Goal: Information Seeking & Learning: Learn about a topic

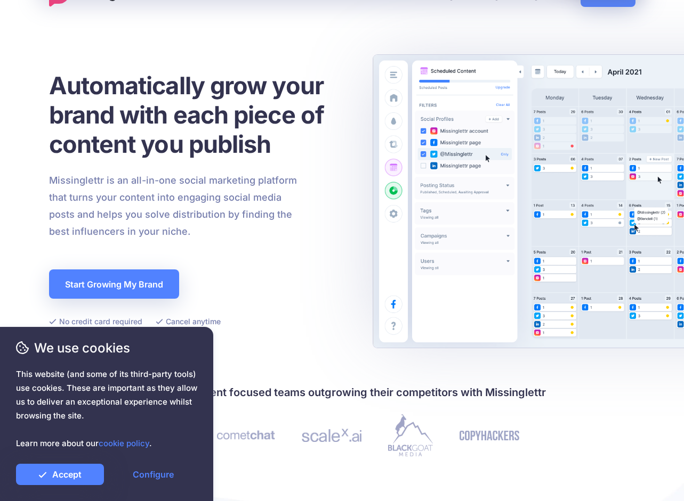
scroll to position [43, 0]
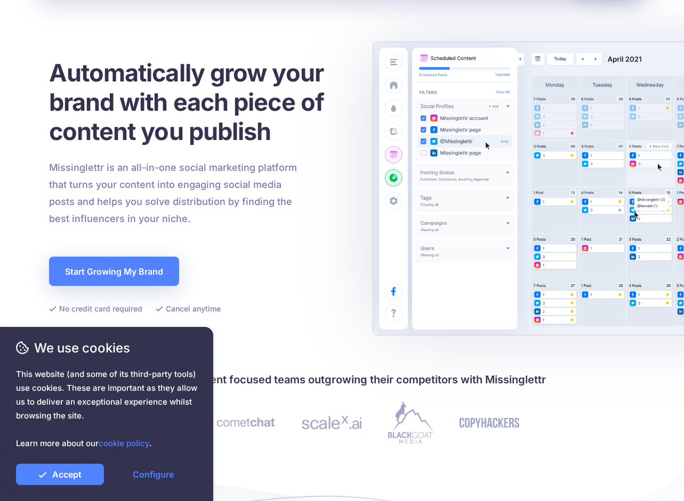
click at [197, 112] on h1 "Automatically grow your brand with each piece of content you publish" at bounding box center [199, 102] width 301 height 88
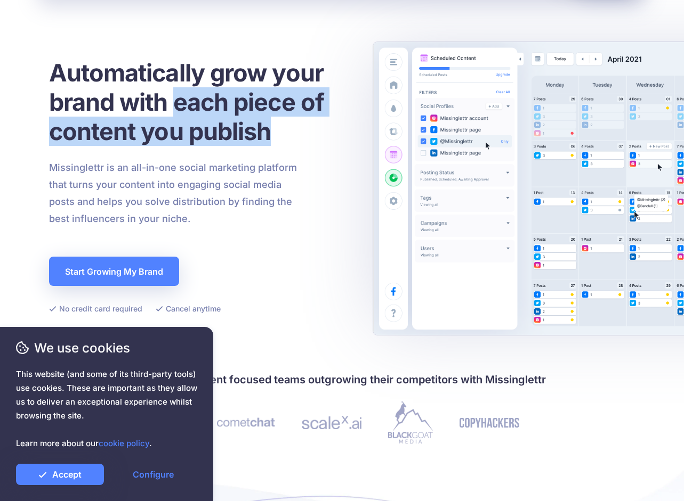
drag, startPoint x: 197, startPoint y: 112, endPoint x: 198, endPoint y: 122, distance: 9.6
click at [198, 122] on h1 "Automatically grow your brand with each piece of content you publish" at bounding box center [199, 102] width 301 height 88
click at [198, 121] on h1 "Automatically grow your brand with each piece of content you publish" at bounding box center [199, 102] width 301 height 88
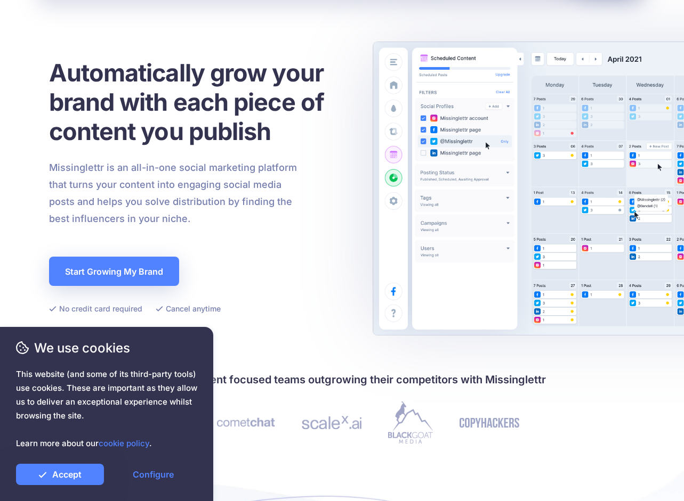
click at [165, 203] on p "Missinglettr is an all-in-one social marketing platform that turns your content…" at bounding box center [173, 193] width 248 height 68
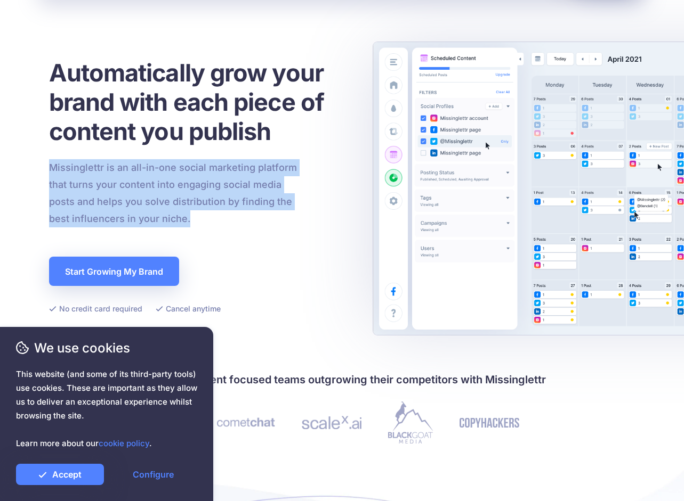
click at [165, 203] on p "Missinglettr is an all-in-one social marketing platform that turns your content…" at bounding box center [173, 193] width 248 height 68
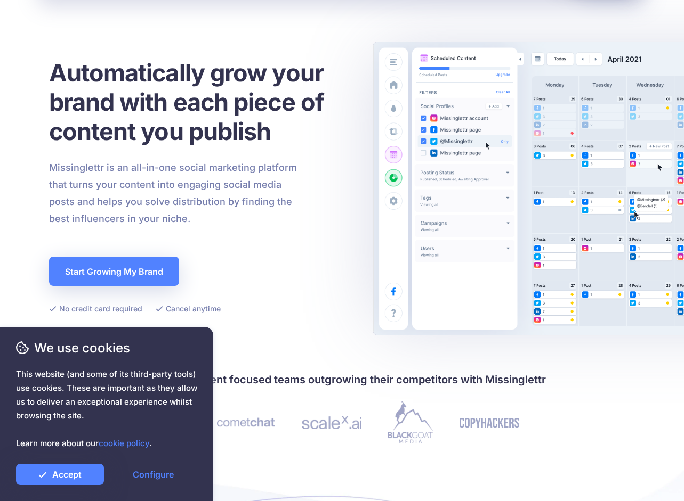
click at [181, 201] on p "Missinglettr is an all-in-one social marketing platform that turns your content…" at bounding box center [173, 193] width 248 height 68
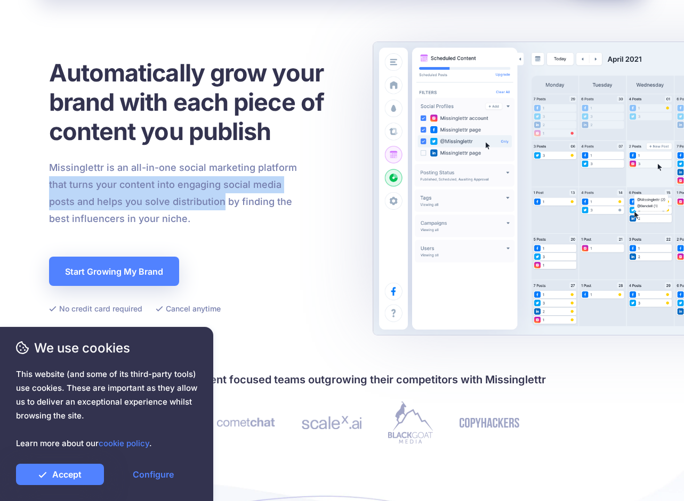
drag, startPoint x: 181, startPoint y: 201, endPoint x: 55, endPoint y: 189, distance: 125.7
click at [55, 189] on p "Missinglettr is an all-in-one social marketing platform that turns your content…" at bounding box center [173, 193] width 248 height 68
drag, startPoint x: 55, startPoint y: 189, endPoint x: 289, endPoint y: 201, distance: 234.2
click at [289, 201] on p "Missinglettr is an all-in-one social marketing platform that turns your content…" at bounding box center [173, 193] width 248 height 68
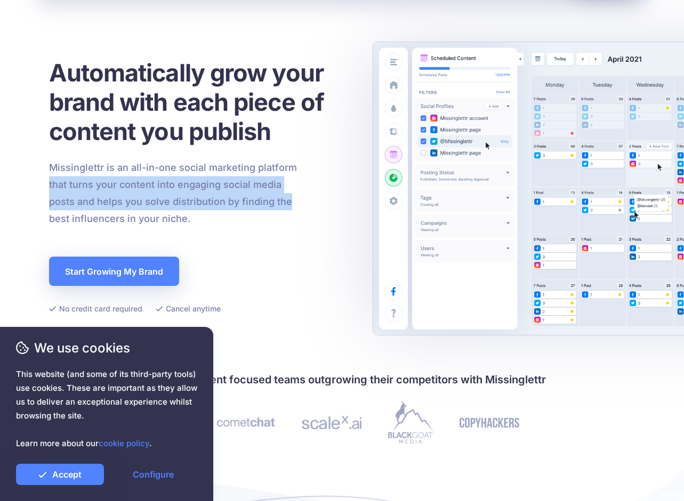
click at [289, 201] on p "Missinglettr is an all-in-one social marketing platform that turns your content…" at bounding box center [173, 193] width 248 height 68
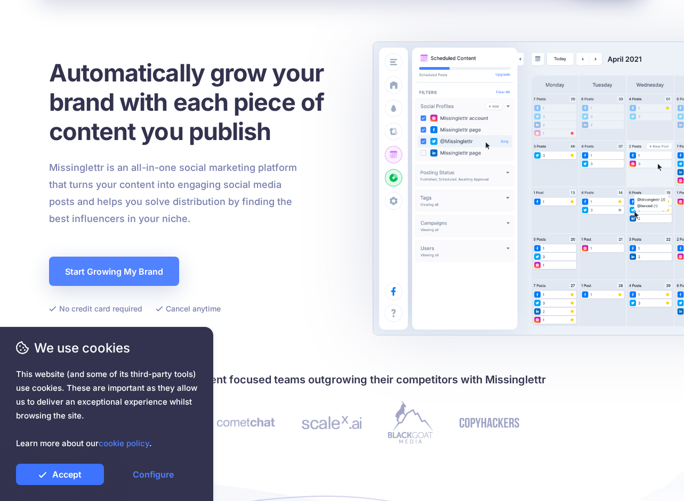
click at [82, 475] on link "Accept" at bounding box center [60, 474] width 88 height 21
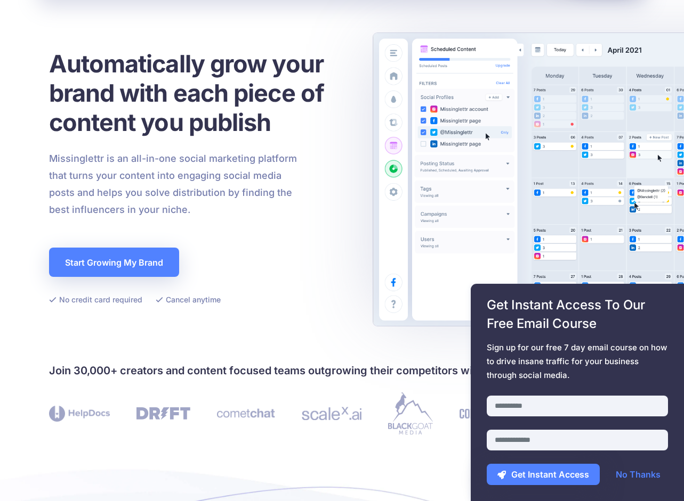
scroll to position [0, 0]
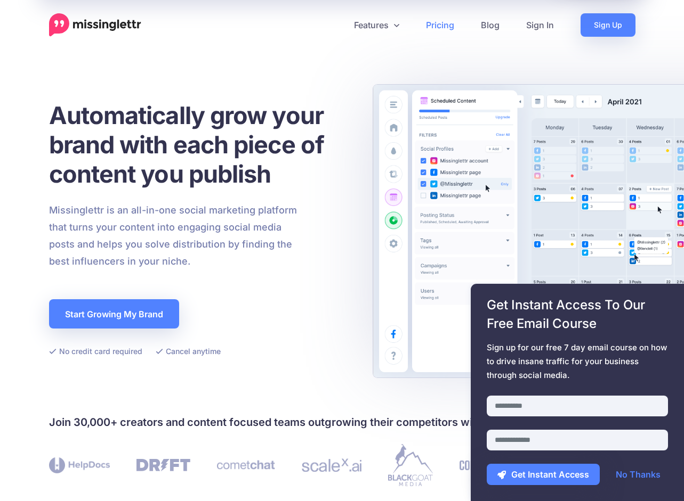
click at [443, 31] on link "Pricing" at bounding box center [439, 24] width 55 height 23
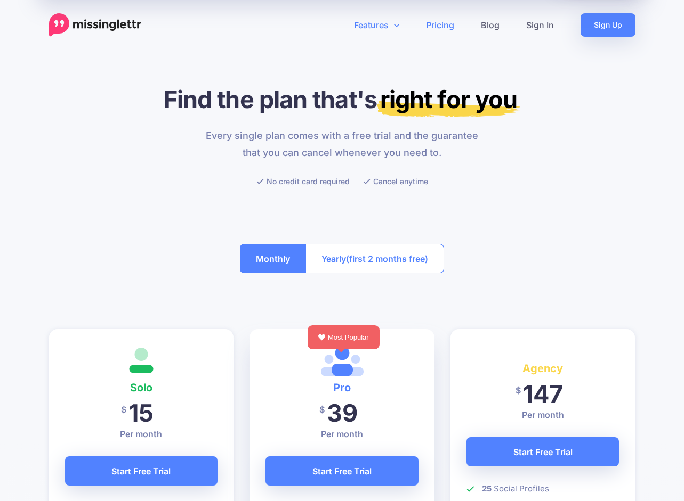
click at [384, 21] on link "Features" at bounding box center [376, 24] width 72 height 23
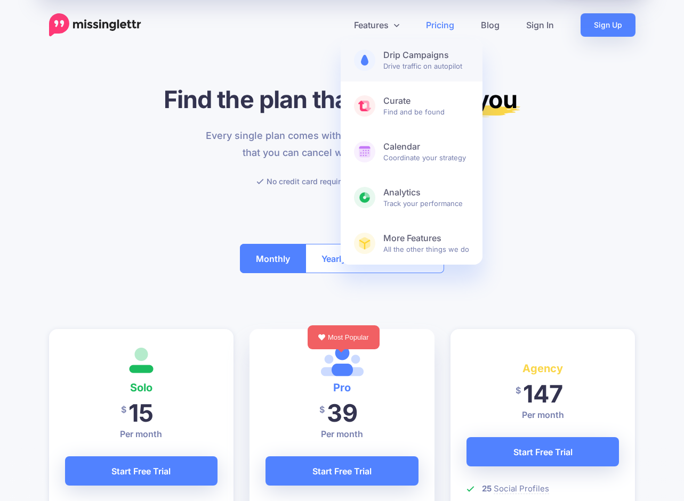
click at [414, 75] on link "Drip Campaigns Drive traffic on autopilot" at bounding box center [411, 60] width 142 height 43
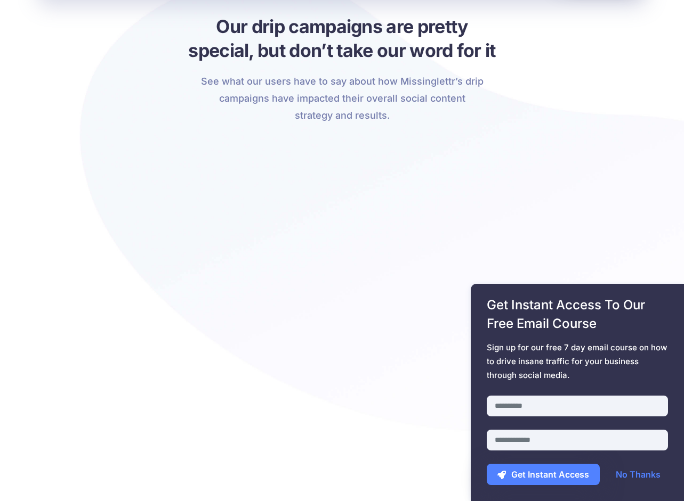
scroll to position [2023, 0]
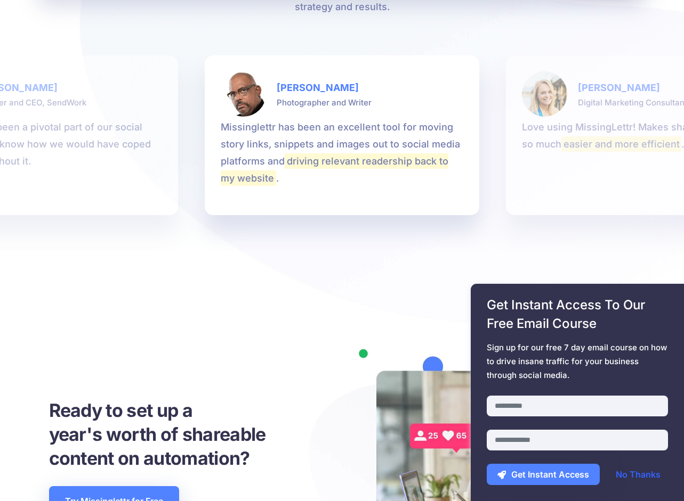
click at [630, 470] on link "No Thanks" at bounding box center [638, 474] width 66 height 21
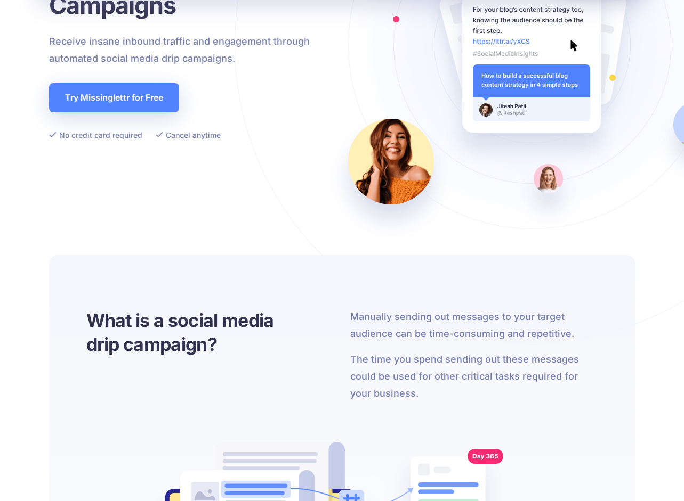
scroll to position [0, 0]
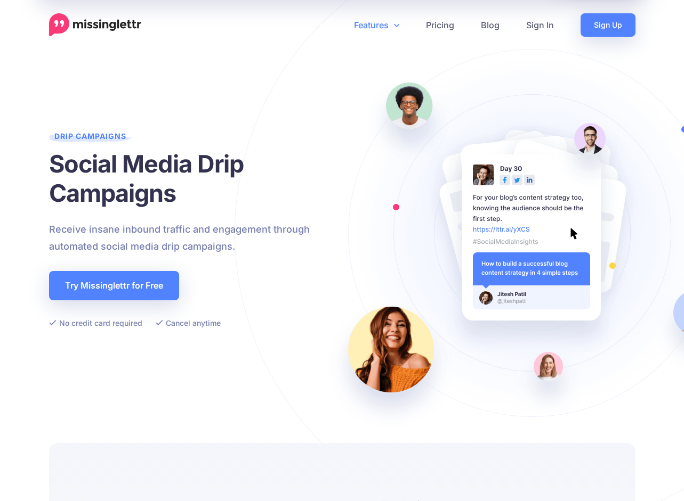
click at [368, 22] on link "Features" at bounding box center [376, 24] width 72 height 23
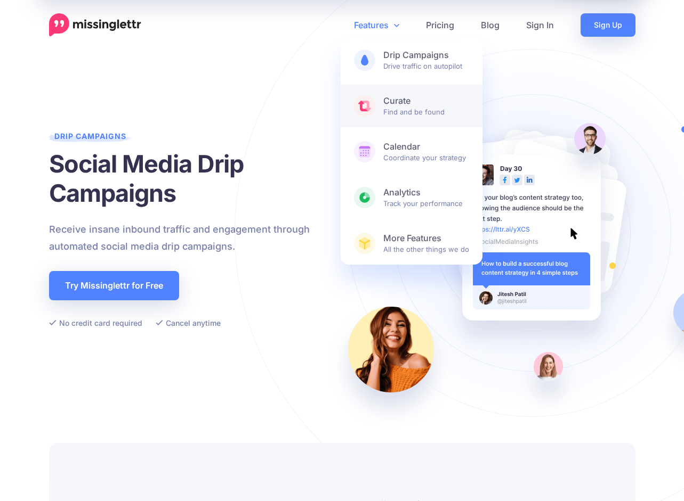
click at [405, 109] on span "Curate Find and be found" at bounding box center [426, 105] width 86 height 21
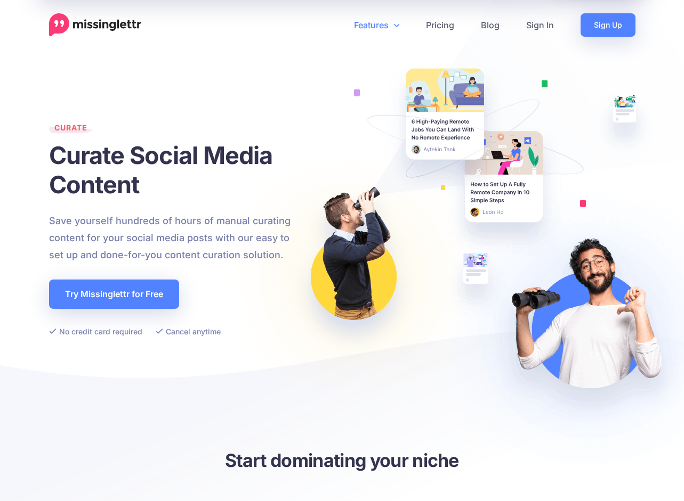
click at [371, 26] on link "Features" at bounding box center [376, 24] width 72 height 23
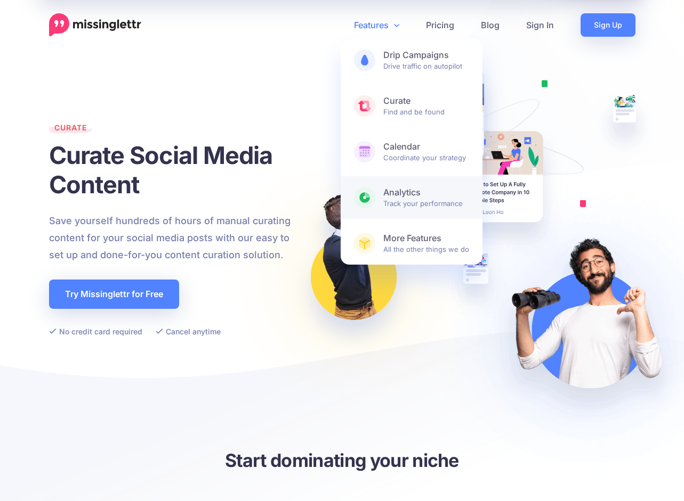
click at [403, 187] on b "Analytics" at bounding box center [426, 192] width 86 height 11
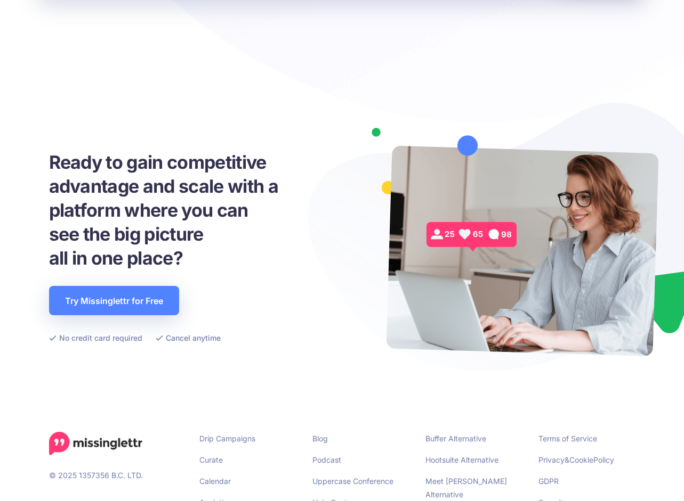
scroll to position [2494, 0]
